Goal: Task Accomplishment & Management: Manage account settings

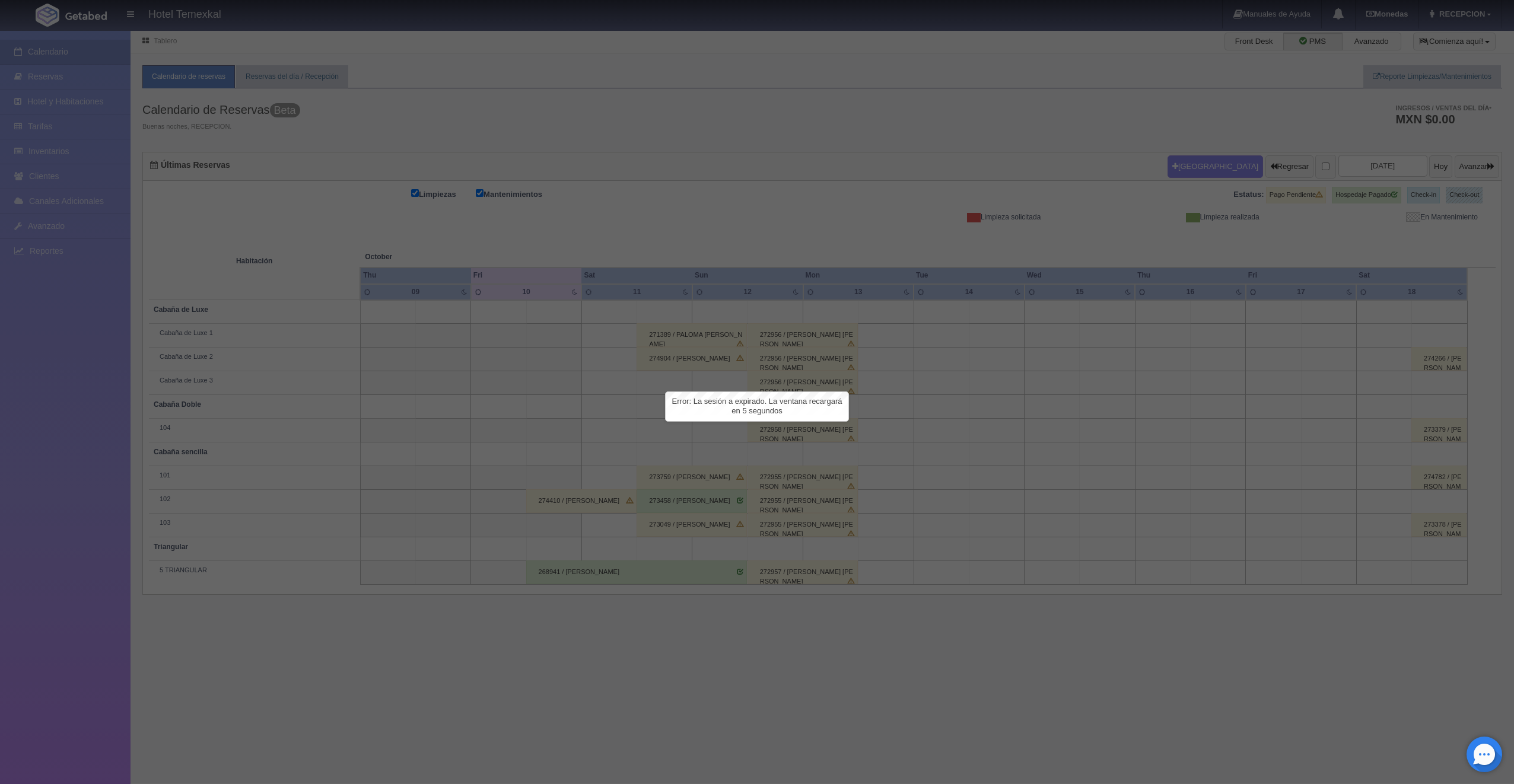
click at [721, 403] on span "Error: La sesión a expirado. La ventana recargará en 5 segundos" at bounding box center [757, 405] width 170 height 19
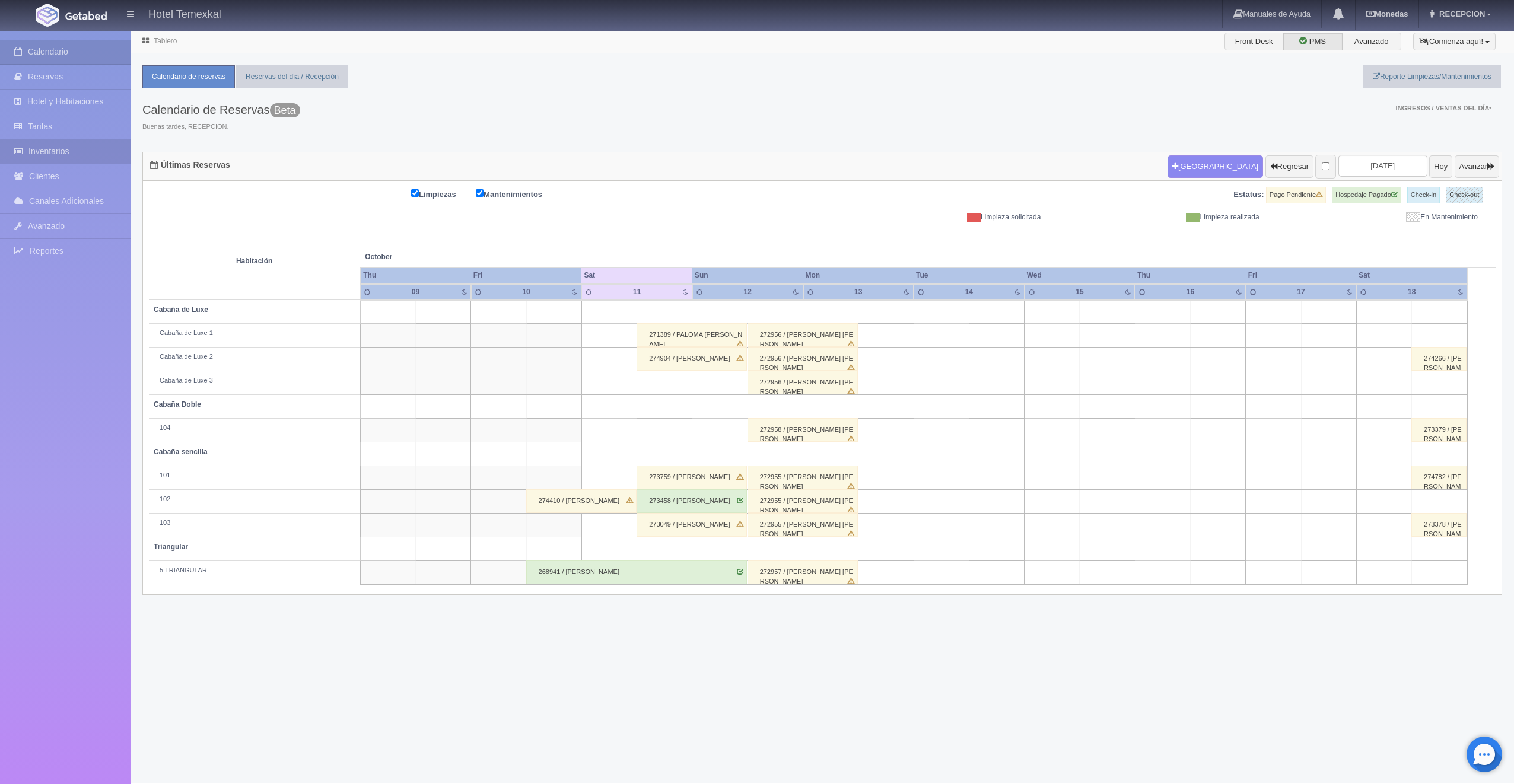
click at [69, 149] on link "Inventarios" at bounding box center [65, 151] width 130 height 24
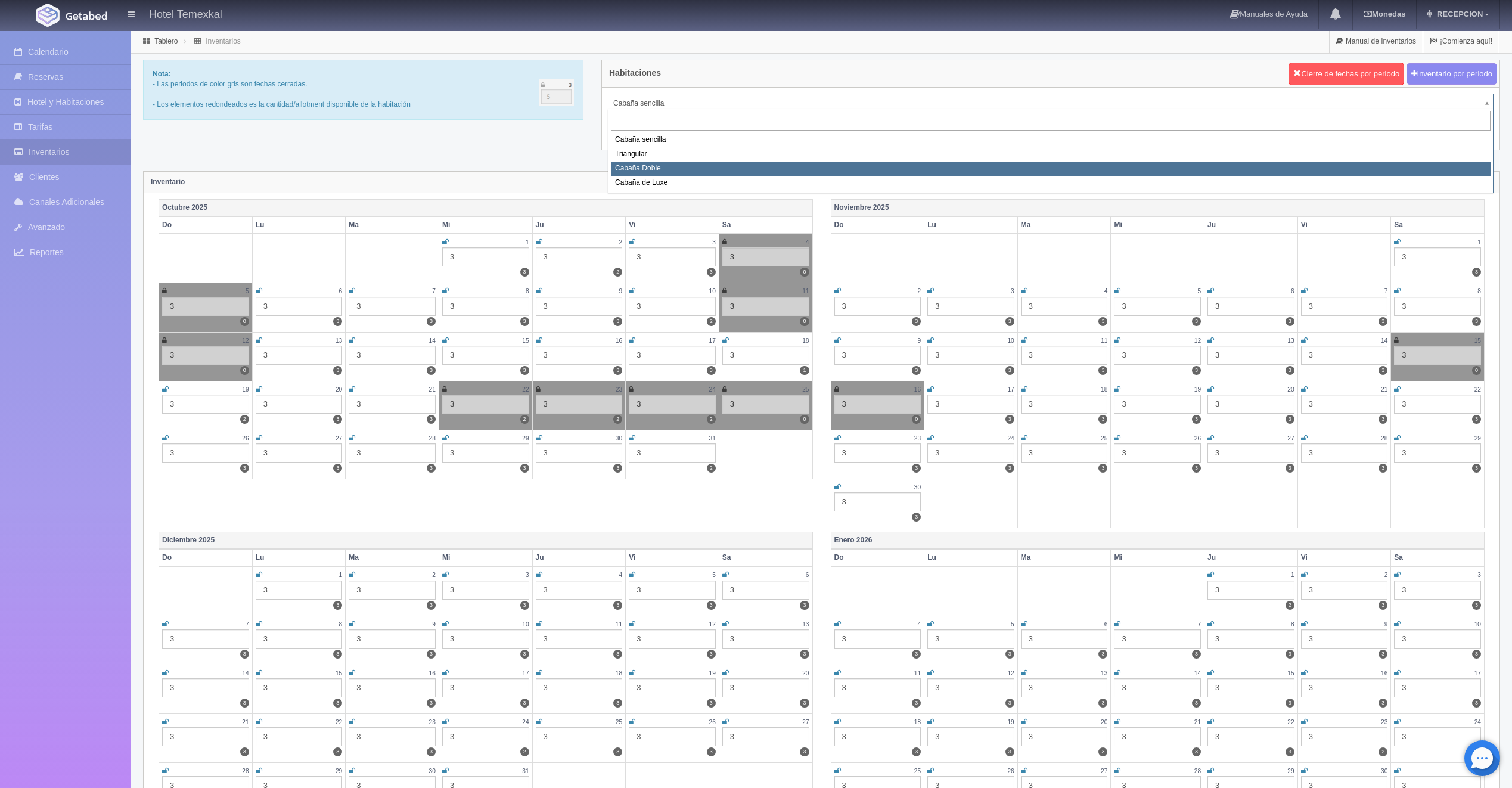
select select "2120"
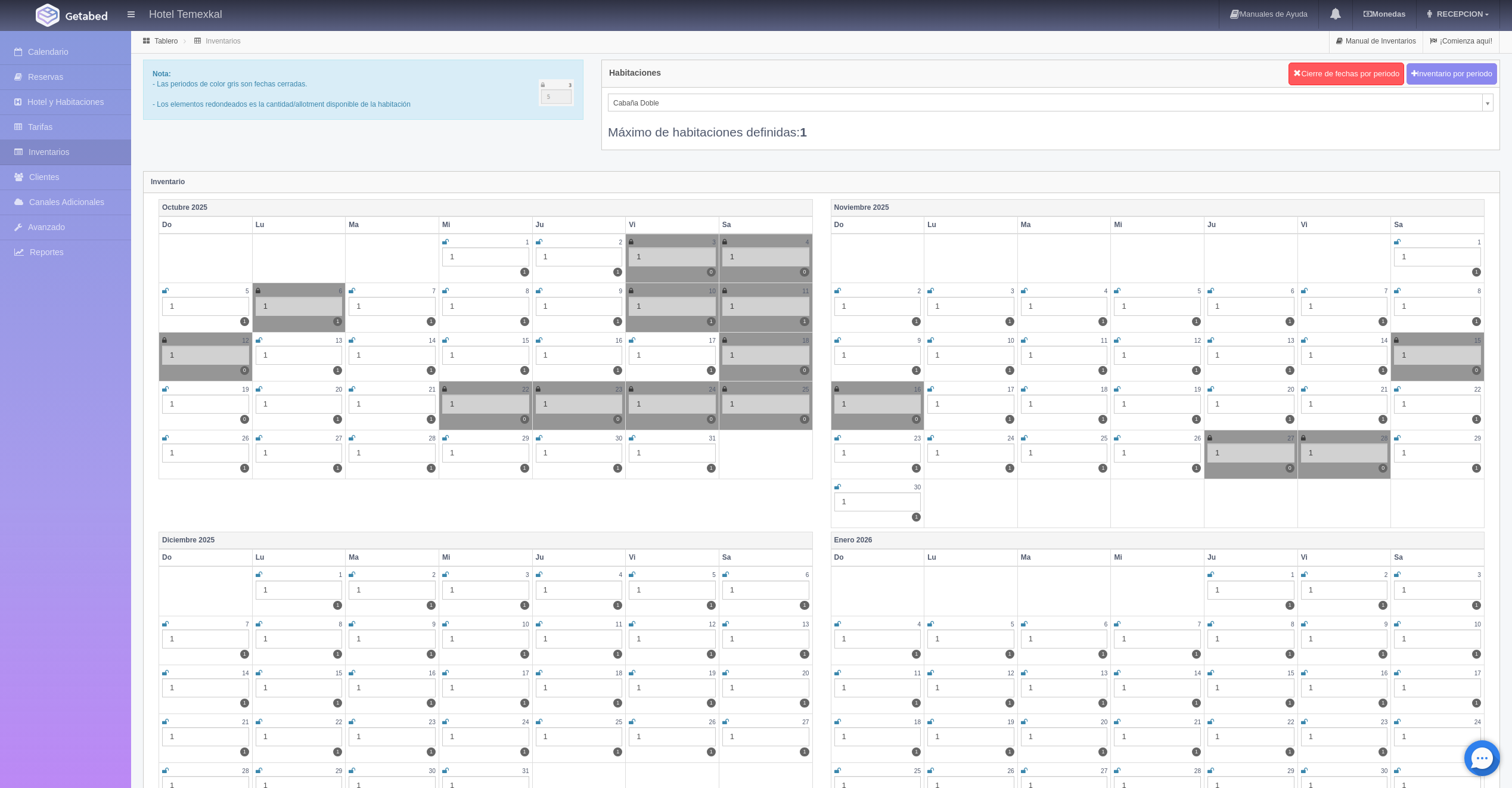
click at [166, 389] on icon at bounding box center [165, 389] width 7 height 7
click at [724, 288] on icon at bounding box center [725, 291] width 5 height 7
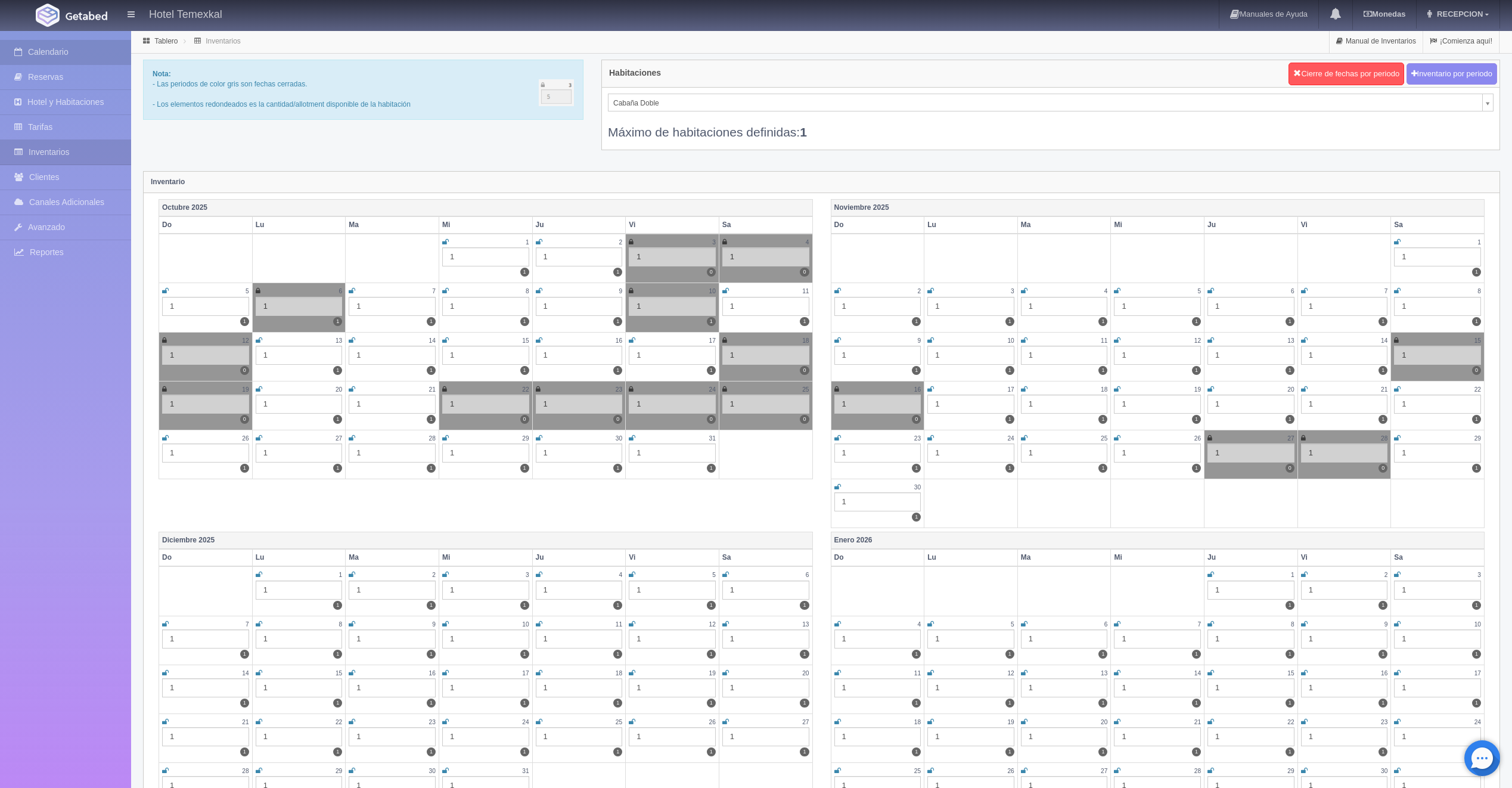
click at [51, 59] on link "Calendario" at bounding box center [65, 52] width 131 height 25
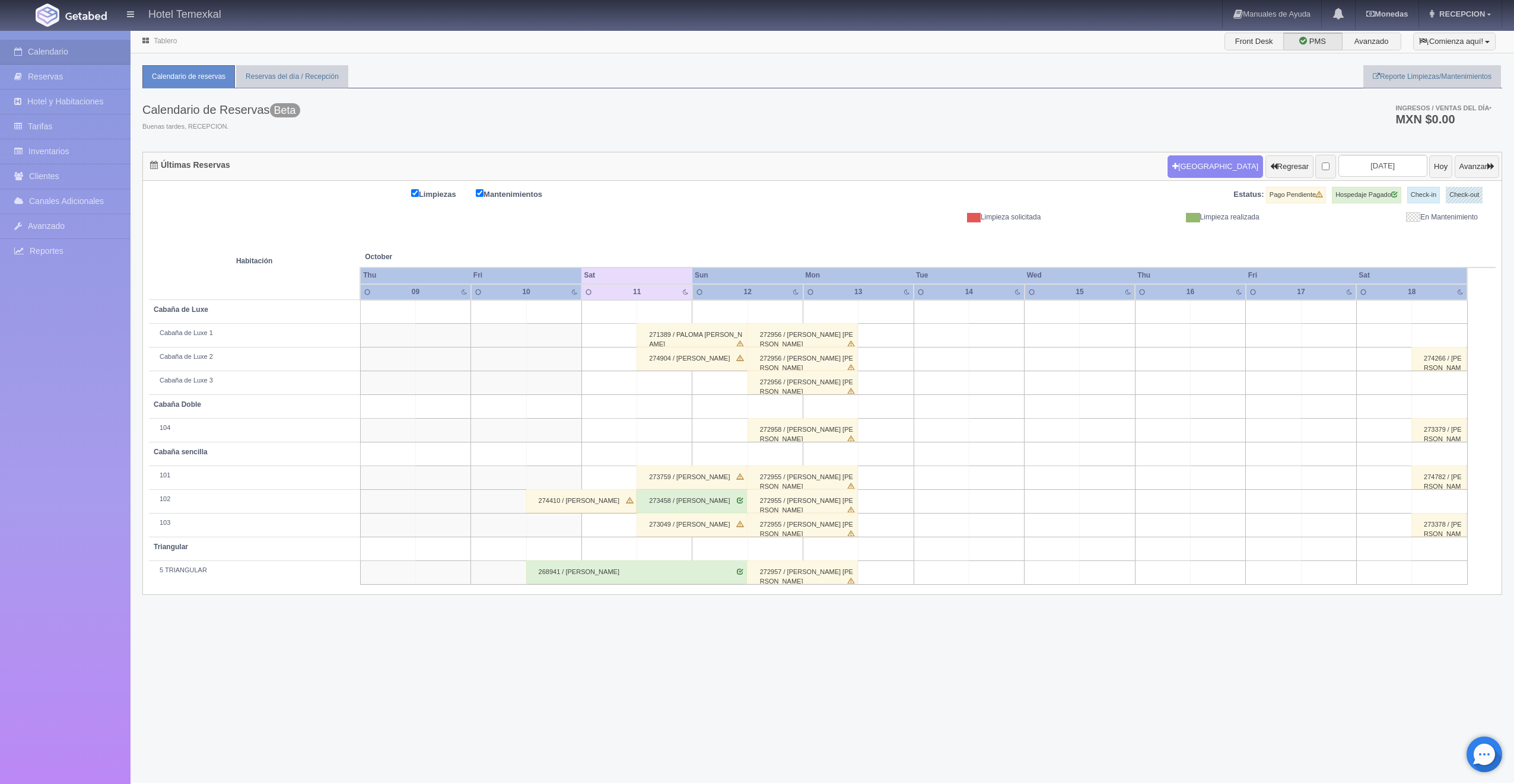
click at [655, 405] on td at bounding box center [665, 407] width 55 height 24
click at [652, 448] on button "Nueva Reserva" at bounding box center [668, 440] width 103 height 20
type input "11-10-2025"
type input "12-10-2025"
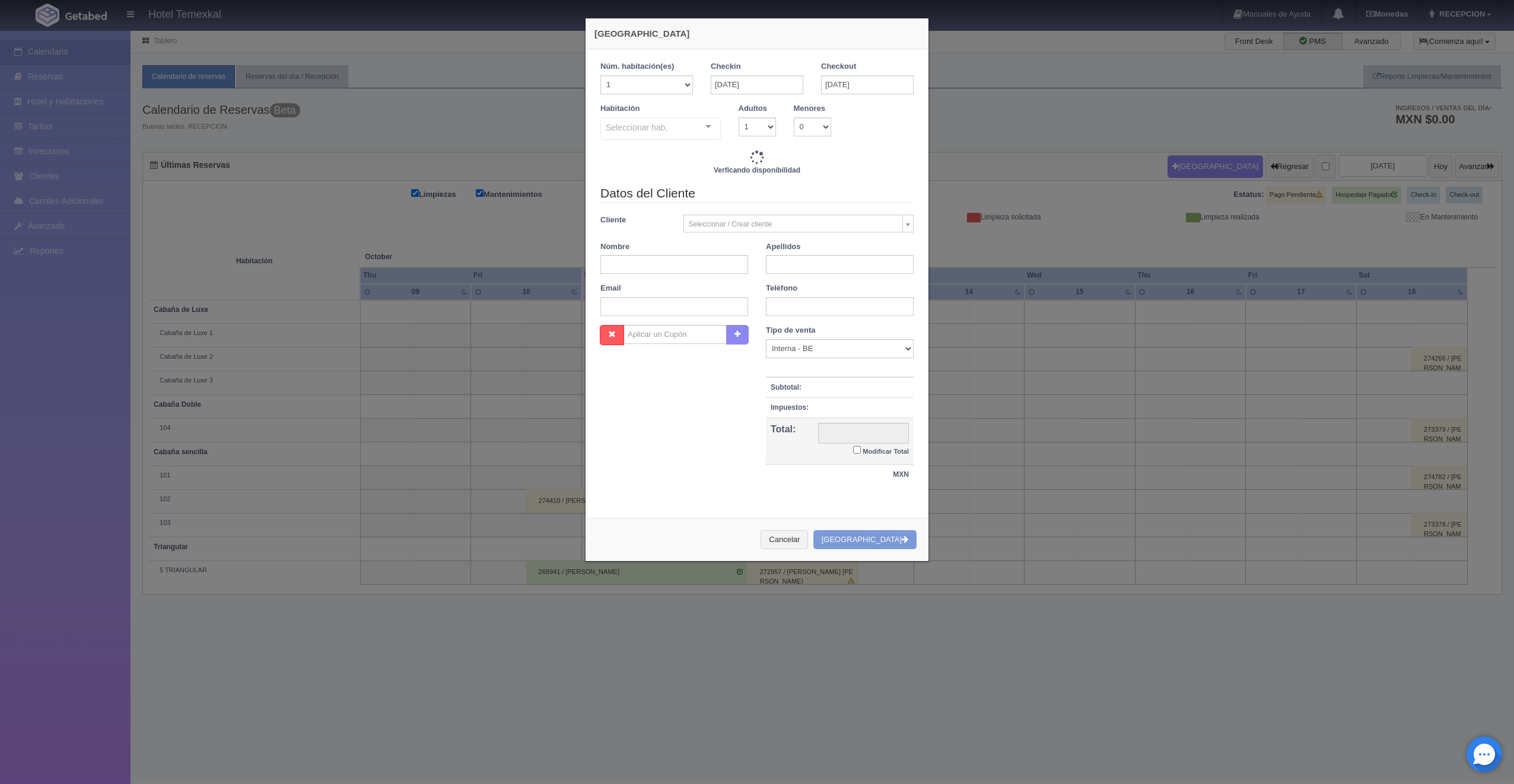
checkbox input "false"
click at [657, 264] on input "text" at bounding box center [674, 265] width 148 height 19
type input "PALOMA MONSERRAT"
type input "SAUCEDO BELTRAN"
type input "4000.00"
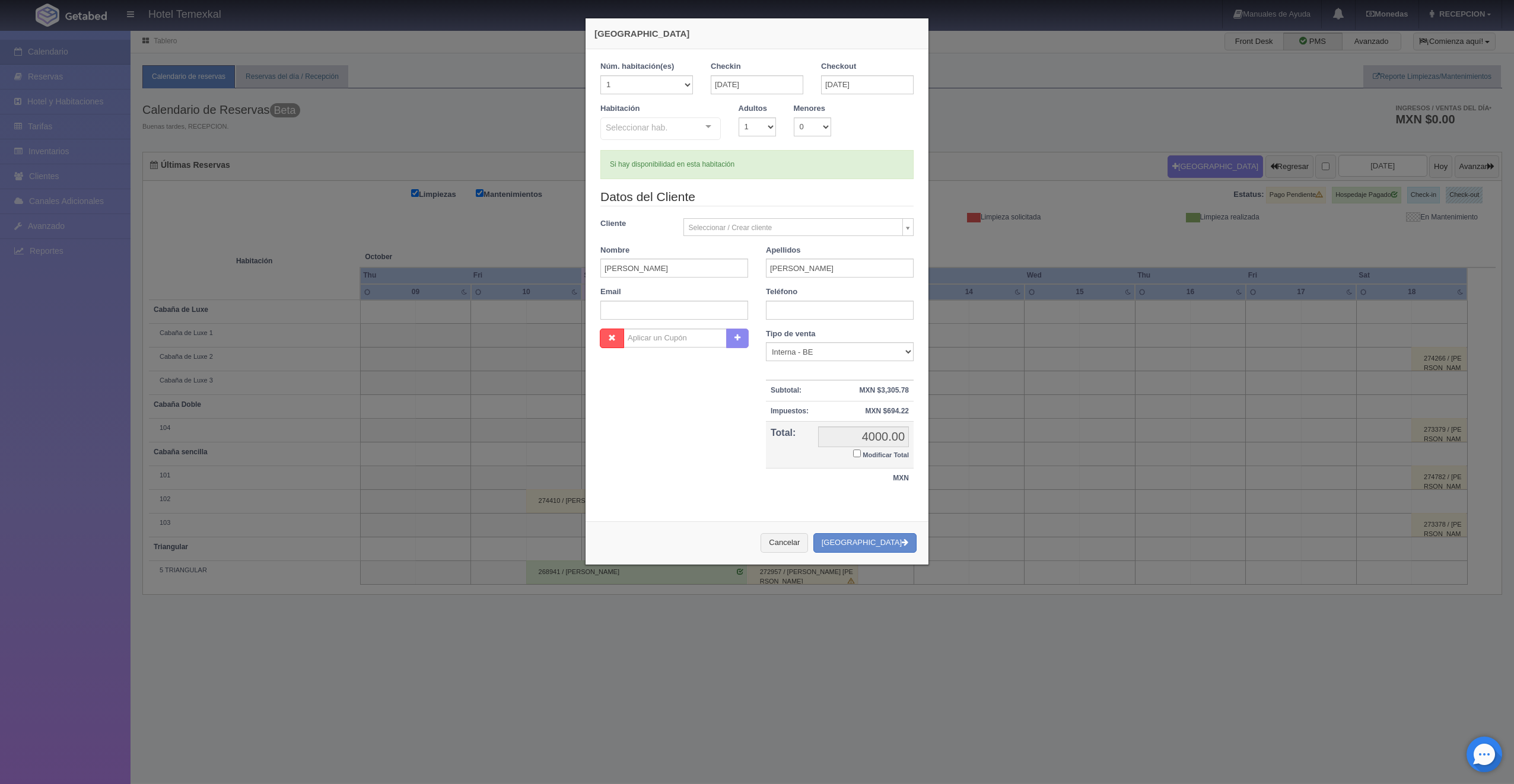
click at [847, 450] on td "4000.00 4000.00 Modificar Total" at bounding box center [863, 444] width 100 height 47
click at [853, 452] on input "Modificar Total" at bounding box center [857, 453] width 8 height 8
checkbox input "true"
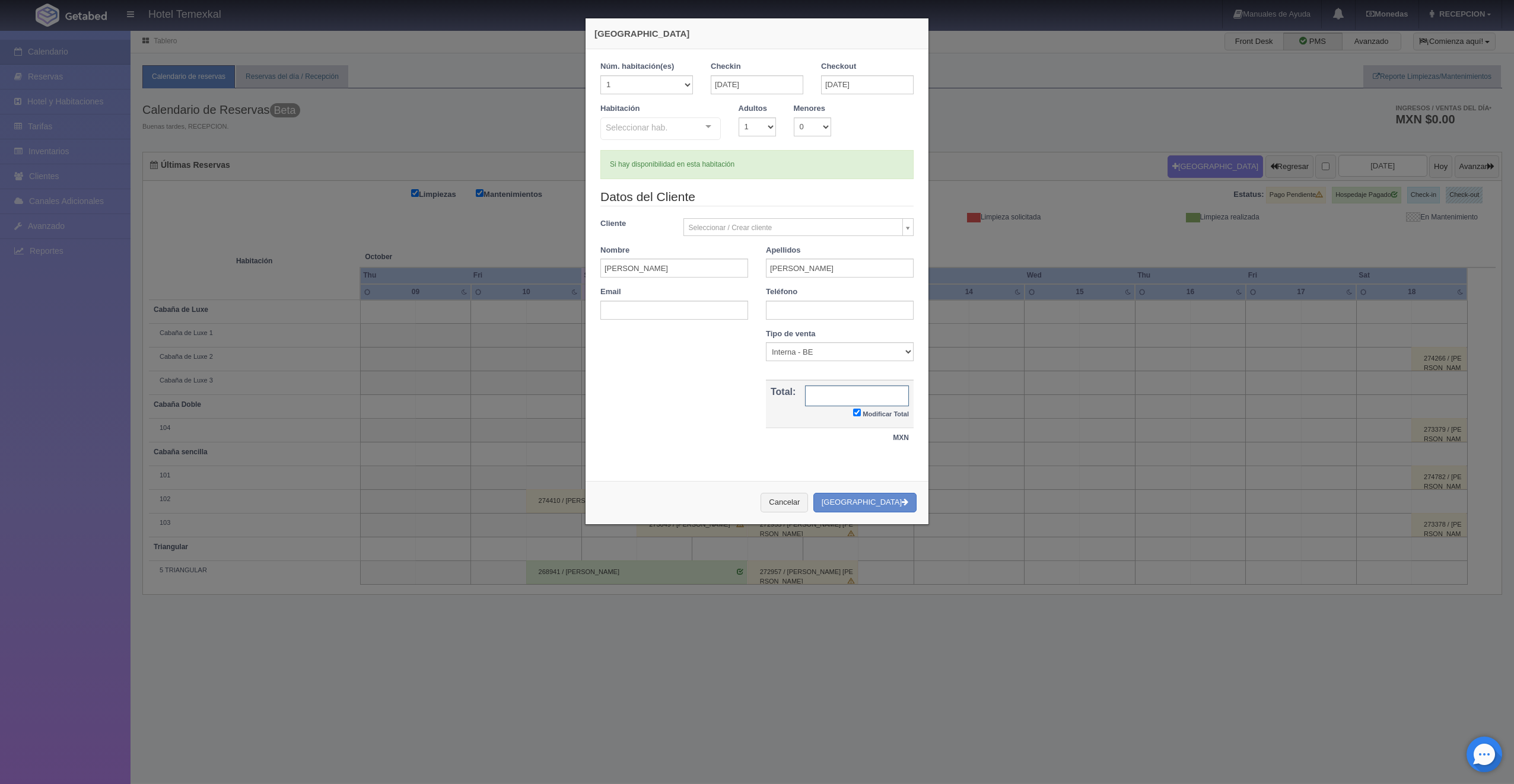
type input "4000.00"
click at [853, 414] on input "Modificar Total" at bounding box center [857, 412] width 8 height 8
click at [0, 0] on td "MXN $694.22" at bounding box center [0, 0] width 0 height 0
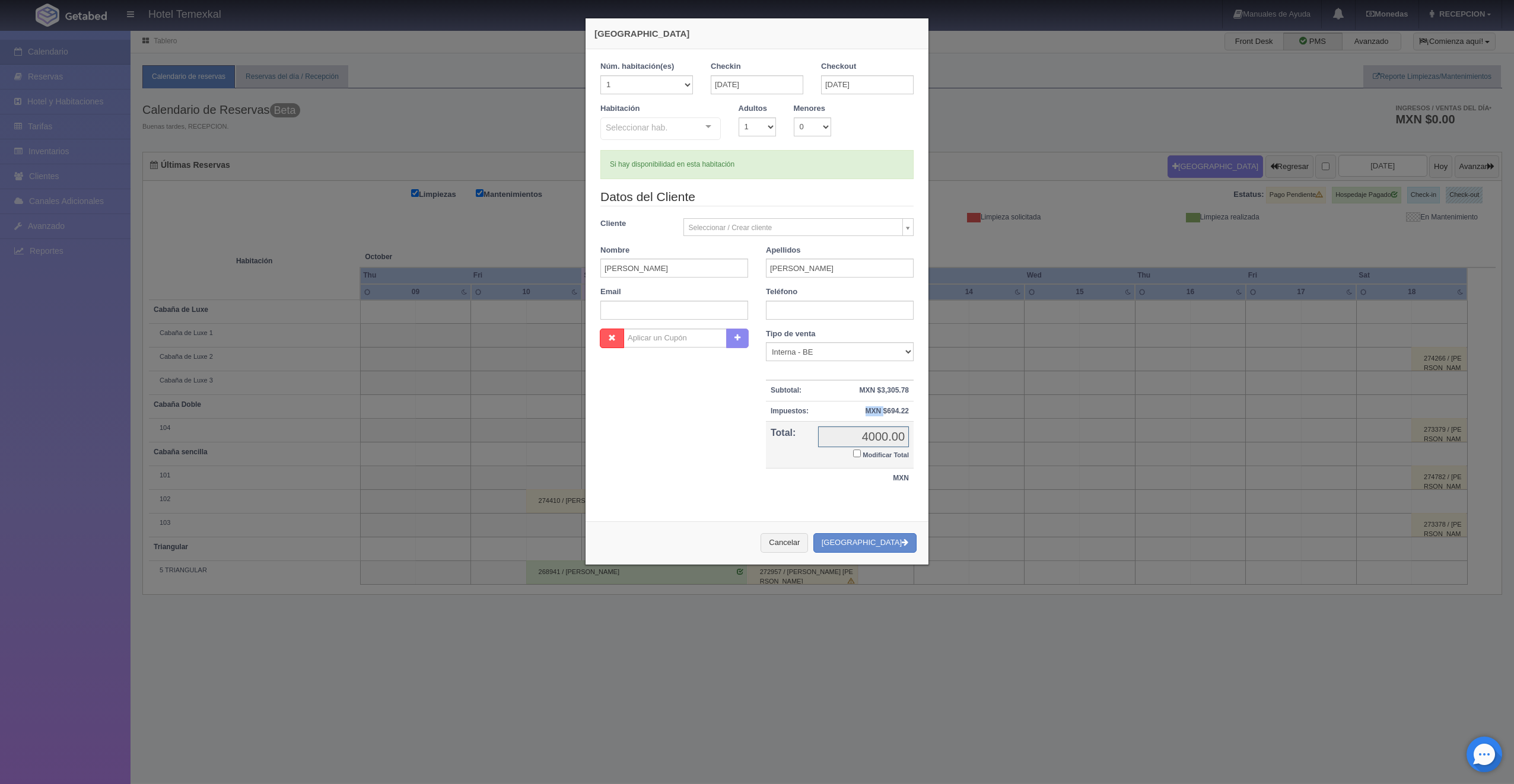
drag, startPoint x: 850, startPoint y: 413, endPoint x: 871, endPoint y: 434, distance: 29.7
click at [875, 442] on input "4000.00" at bounding box center [863, 436] width 91 height 21
click at [871, 434] on input "4000.00" at bounding box center [863, 436] width 91 height 21
click at [848, 454] on td "4000.00 4000.00 Modificar Total" at bounding box center [863, 444] width 100 height 47
click at [853, 451] on input "Modificar Total" at bounding box center [857, 453] width 8 height 8
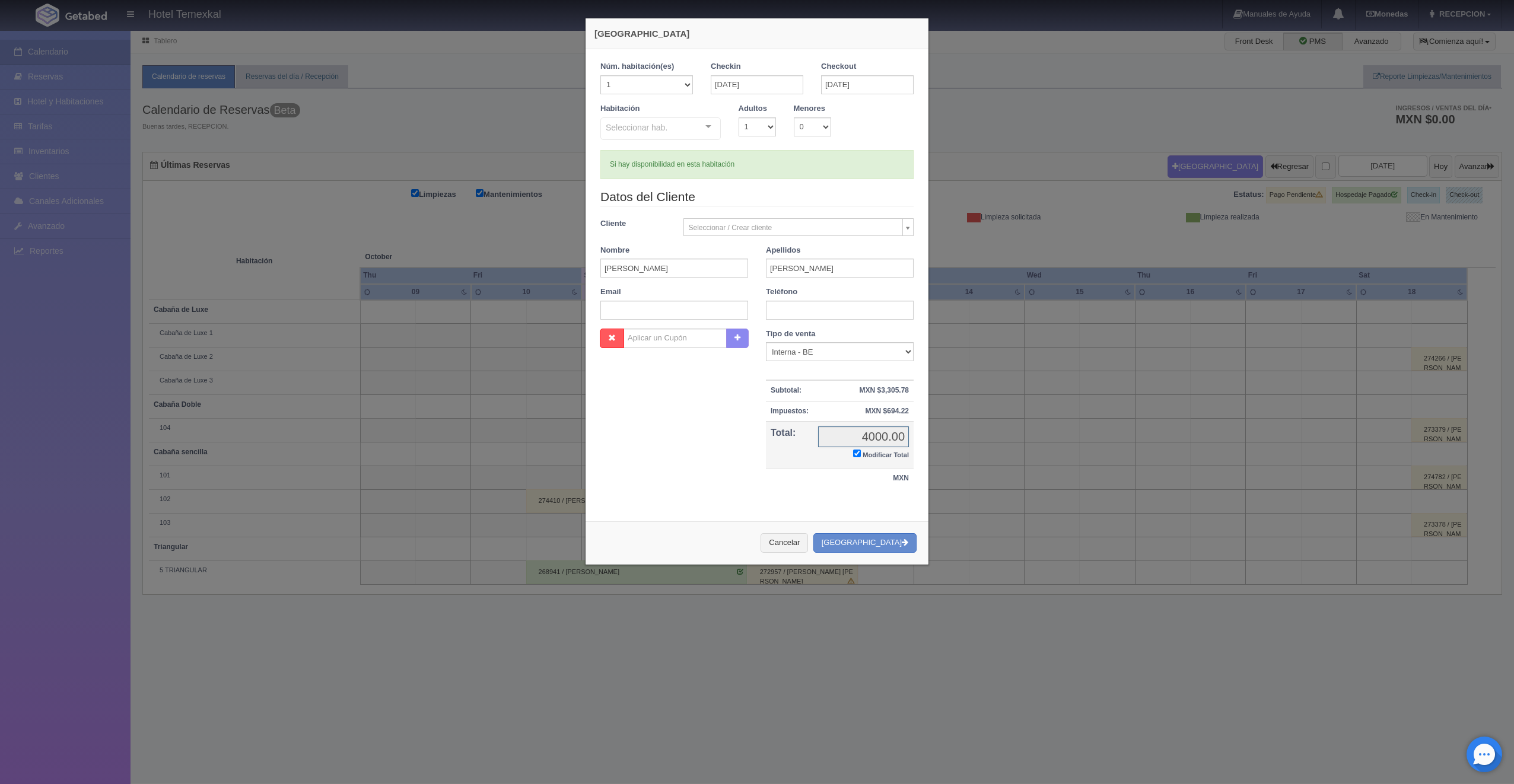
checkbox input "true"
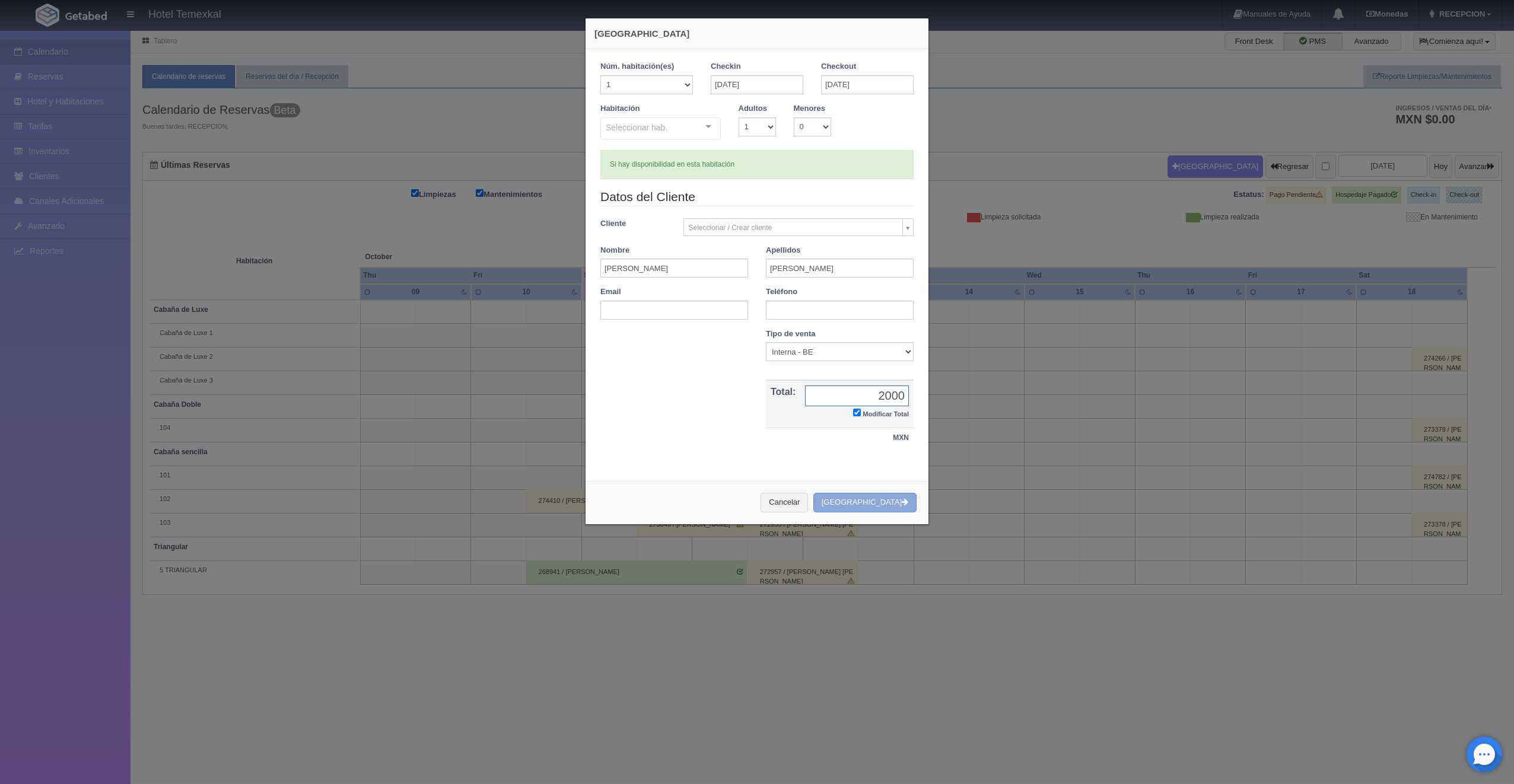
type input "2000"
click at [874, 508] on button "[GEOGRAPHIC_DATA]" at bounding box center [865, 502] width 103 height 20
click at [880, 490] on div "Cancelar Crear Reserva" at bounding box center [757, 502] width 343 height 43
click at [880, 500] on button "[GEOGRAPHIC_DATA]" at bounding box center [865, 502] width 103 height 20
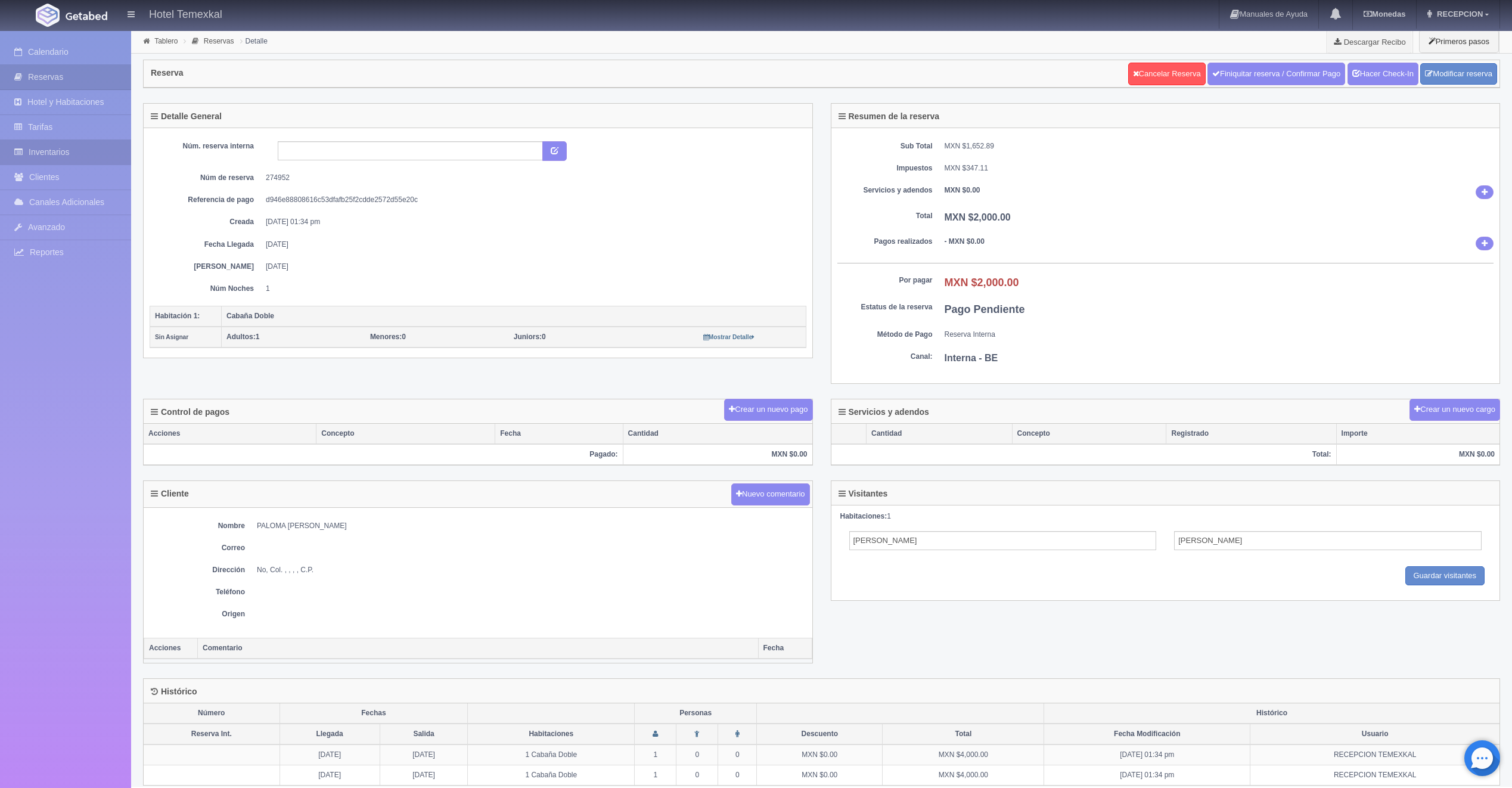
click at [46, 150] on link "Inventarios" at bounding box center [65, 152] width 131 height 25
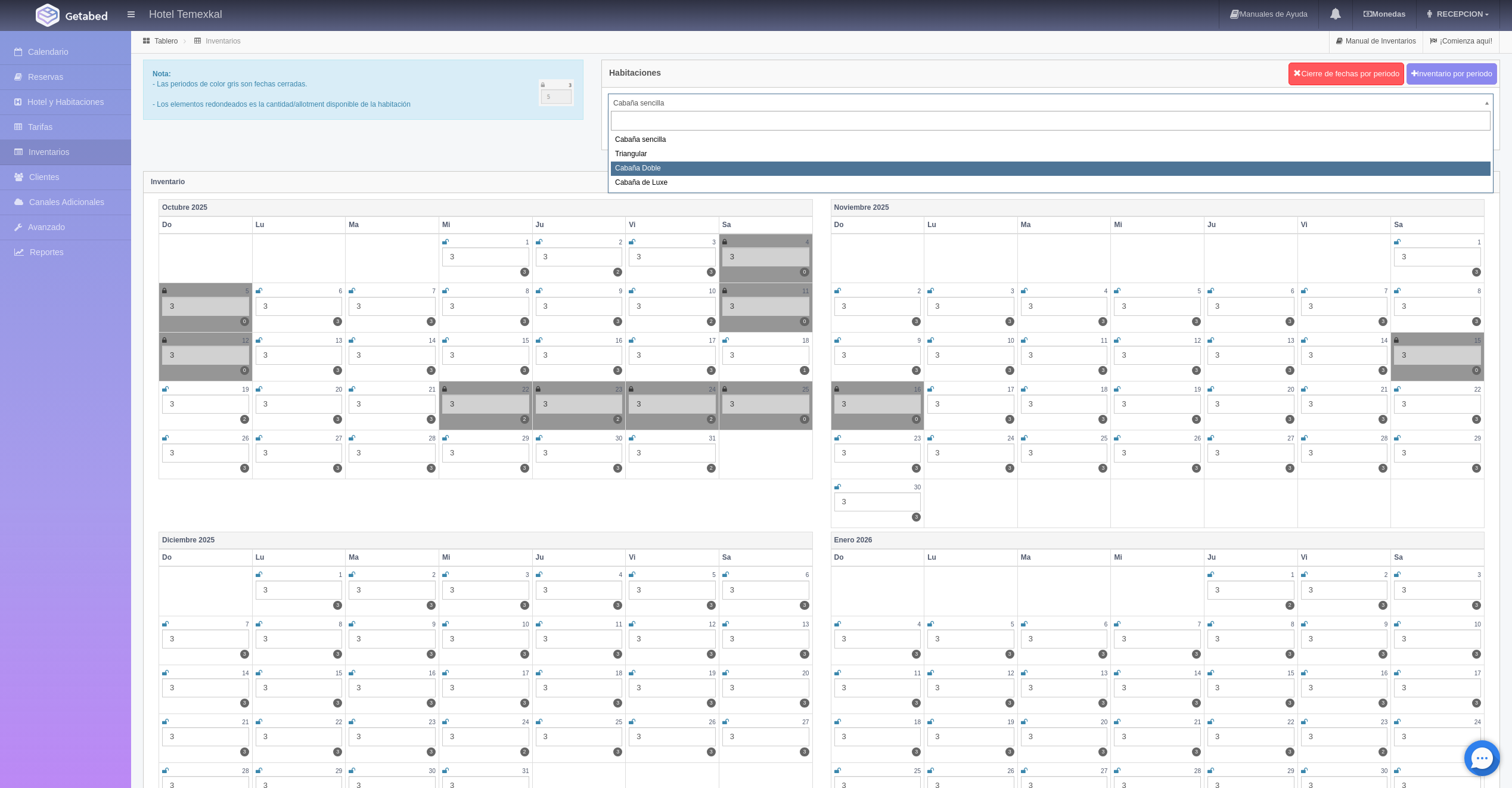
select select "2120"
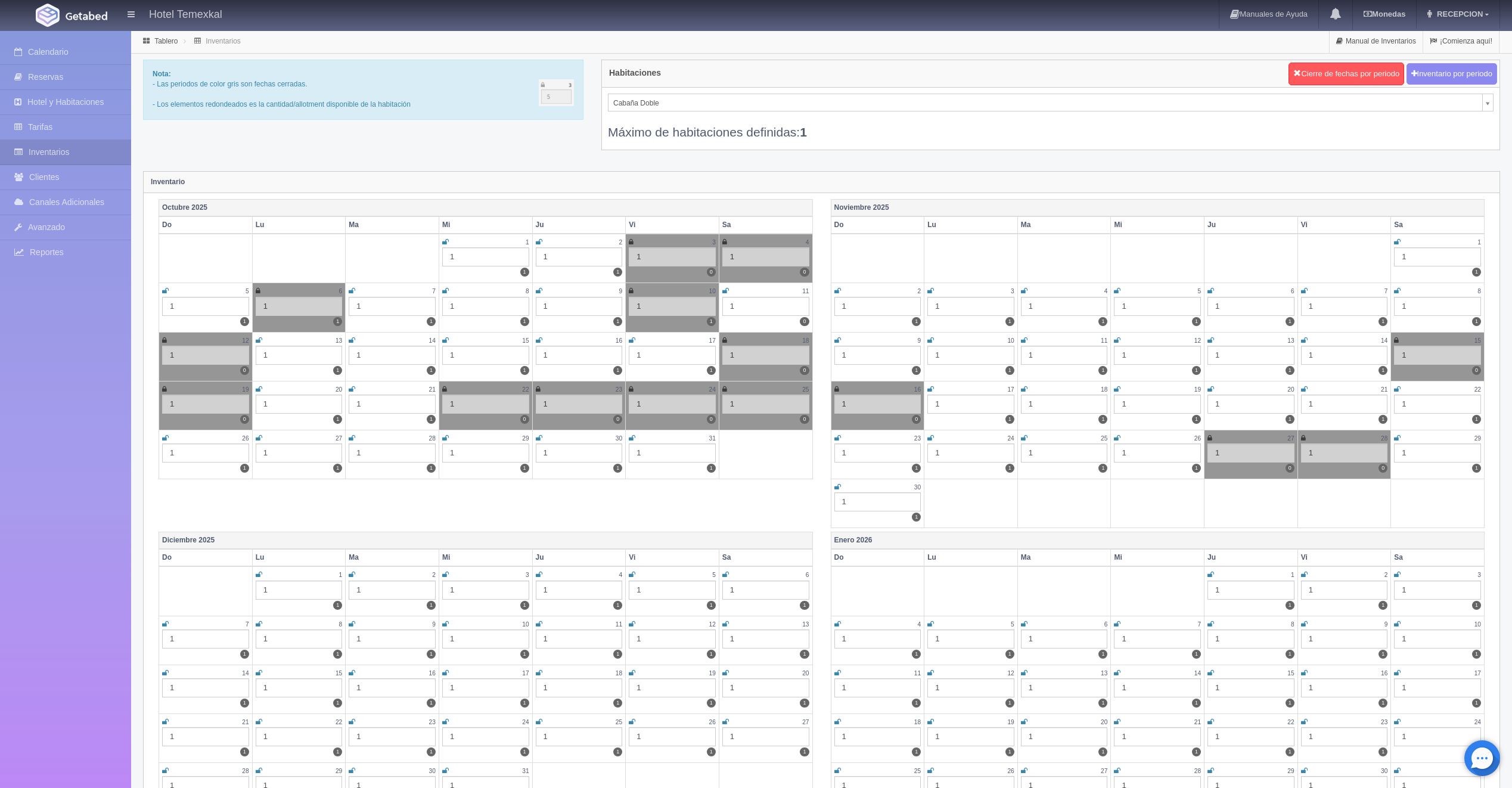
click at [726, 292] on icon at bounding box center [726, 291] width 7 height 7
click at [58, 52] on link "Calendario" at bounding box center [65, 52] width 131 height 25
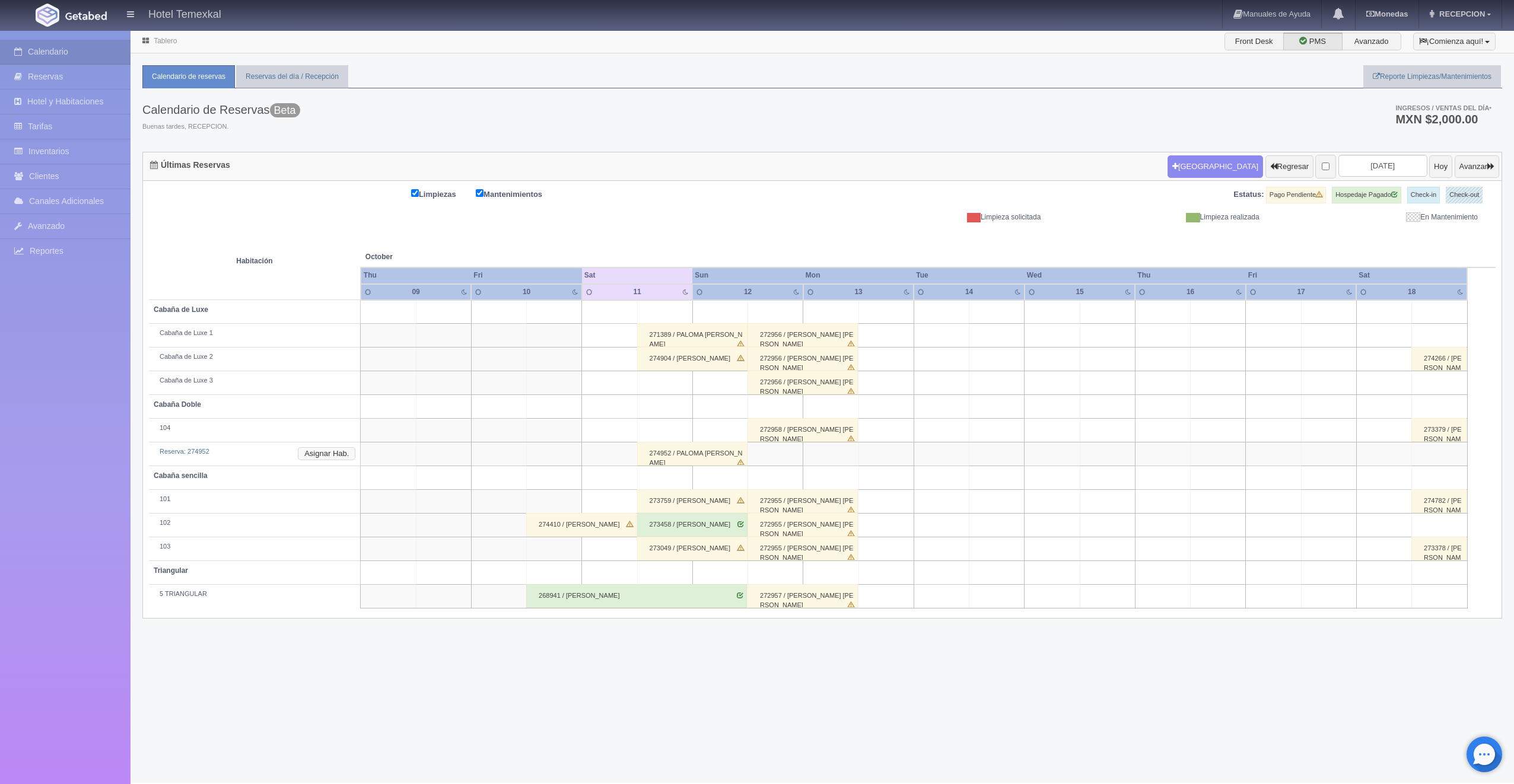
click at [313, 453] on button "Asignar Hab." at bounding box center [326, 454] width 57 height 13
click at [395, 486] on div at bounding box center [397, 477] width 24 height 18
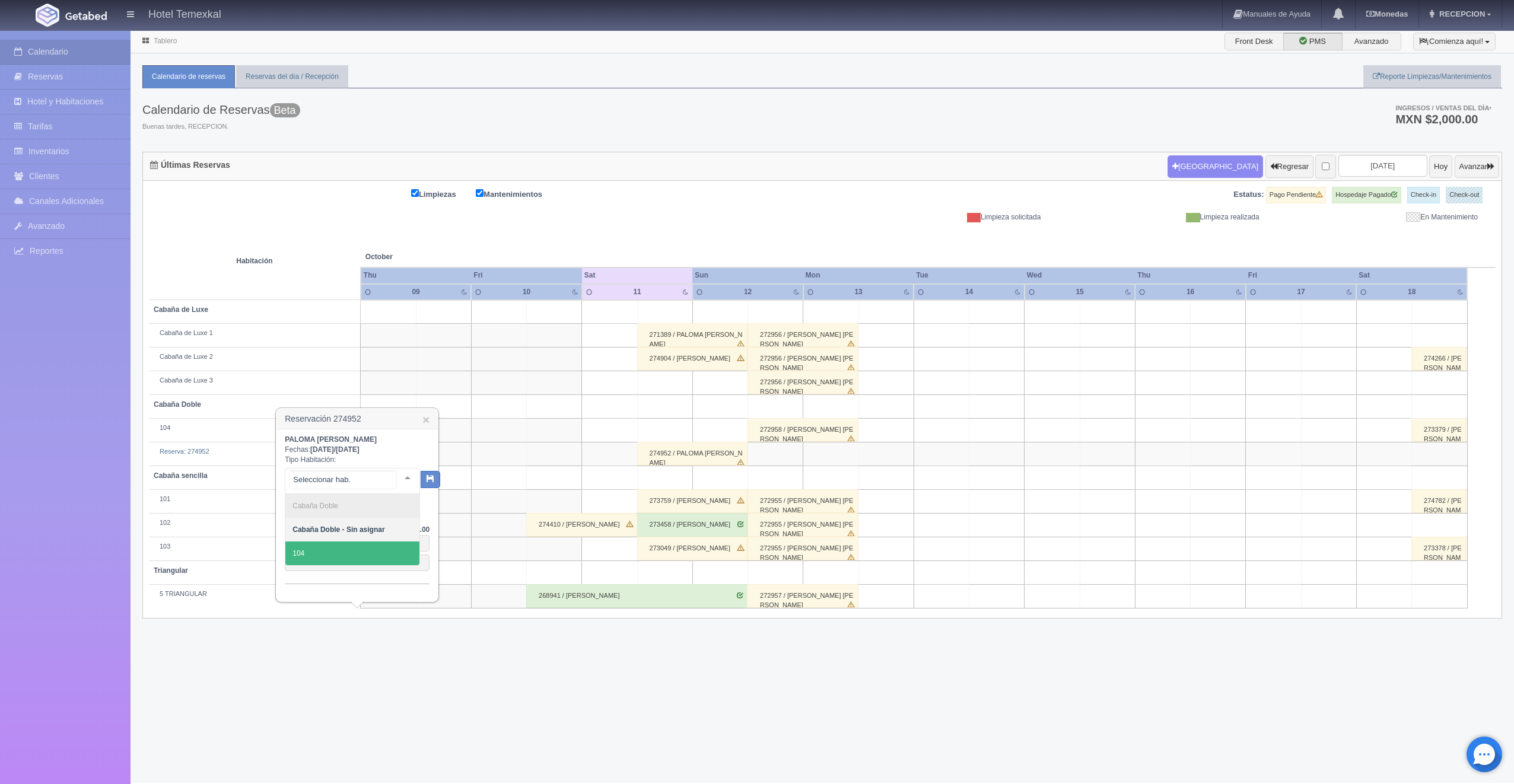
click at [351, 558] on span "104" at bounding box center [353, 554] width 134 height 24
click at [418, 487] on button "button" at bounding box center [420, 478] width 20 height 18
